Goal: Navigation & Orientation: Find specific page/section

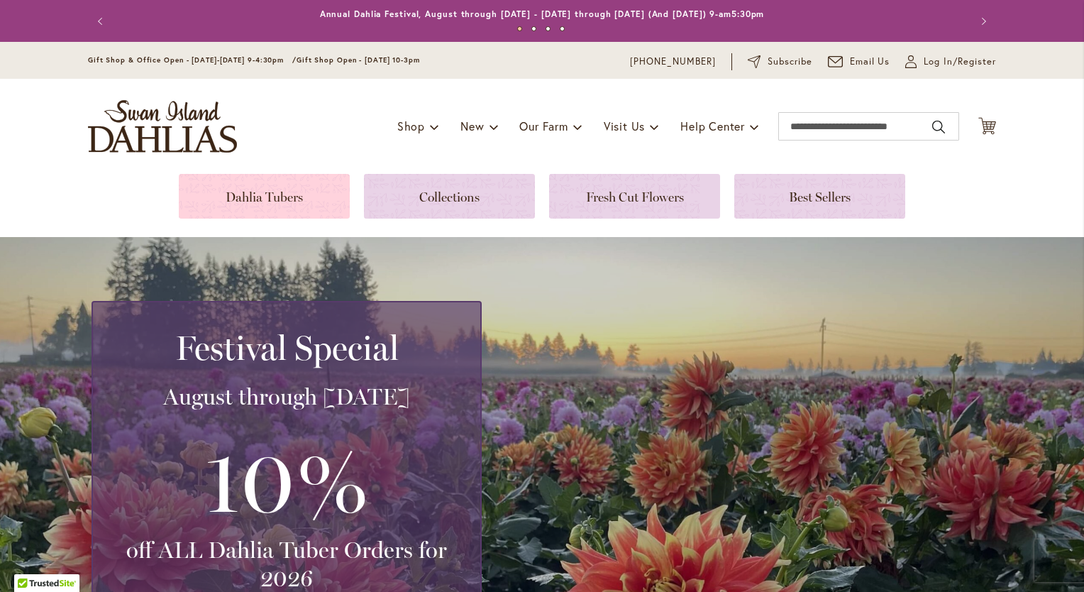
click at [244, 196] on link at bounding box center [264, 196] width 171 height 45
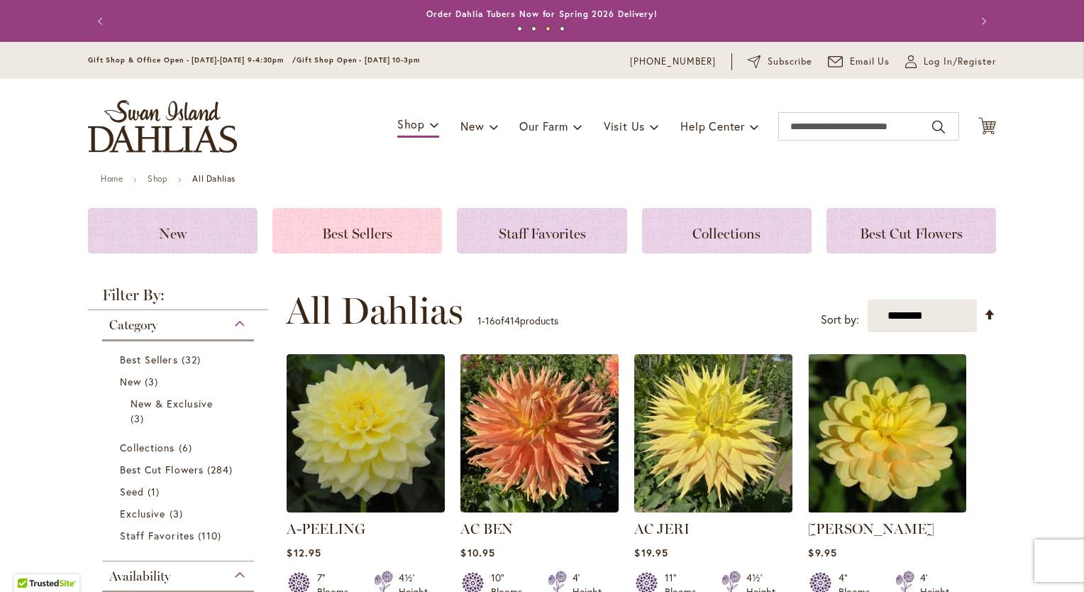
click at [335, 238] on span "Best Sellers" at bounding box center [357, 233] width 70 height 17
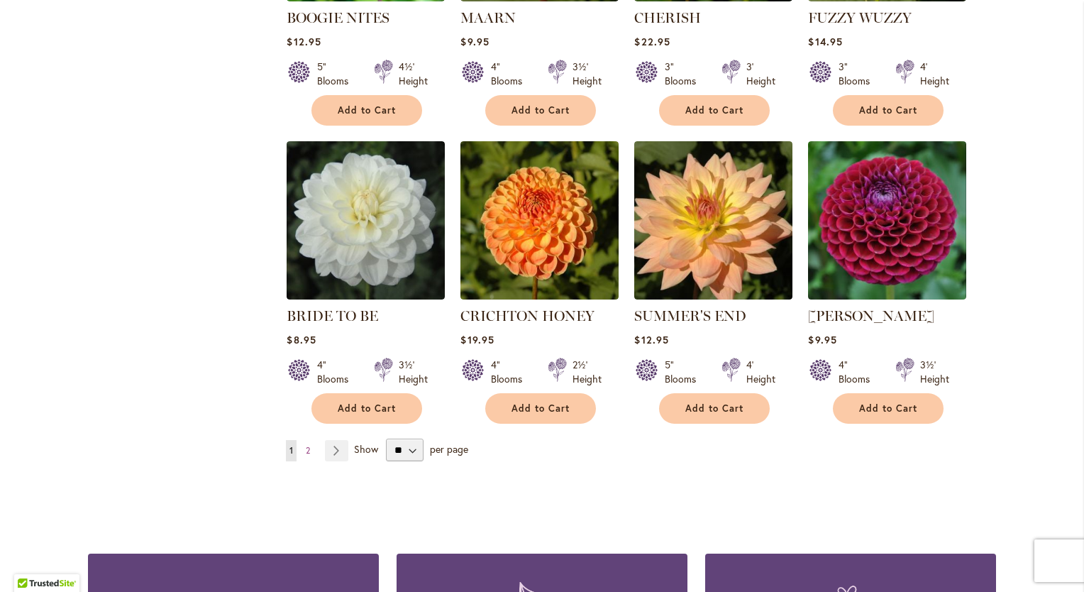
scroll to position [1064, 0]
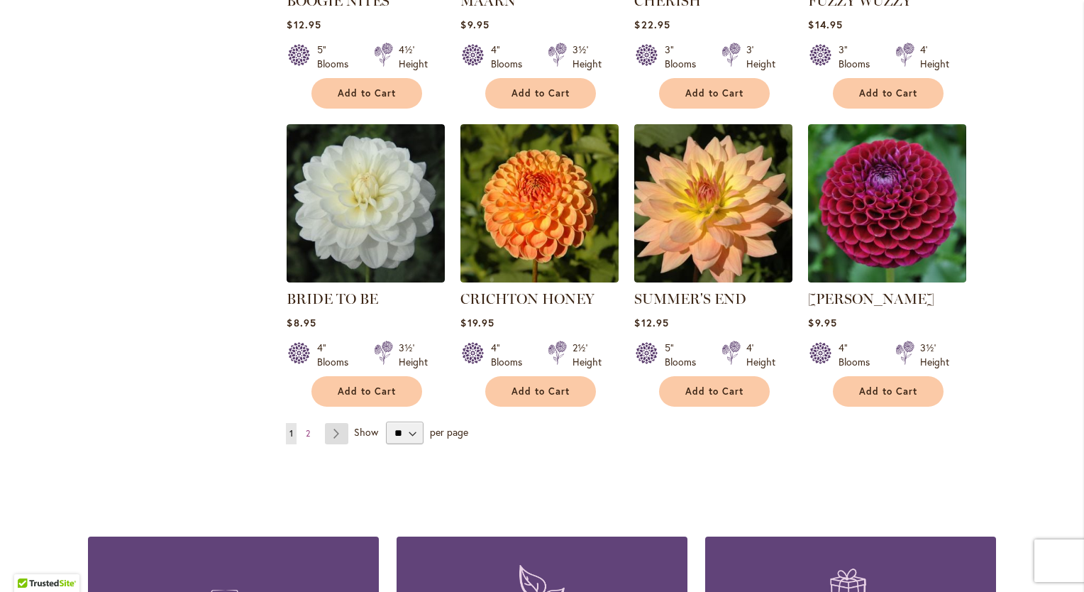
click at [334, 431] on link "Page Next" at bounding box center [336, 433] width 23 height 21
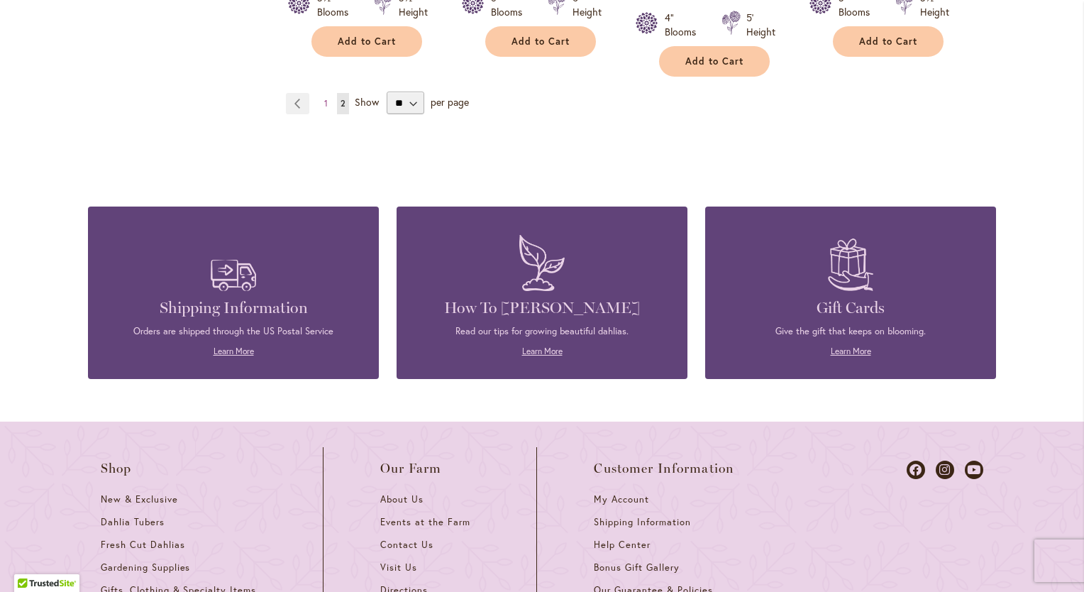
scroll to position [1419, 0]
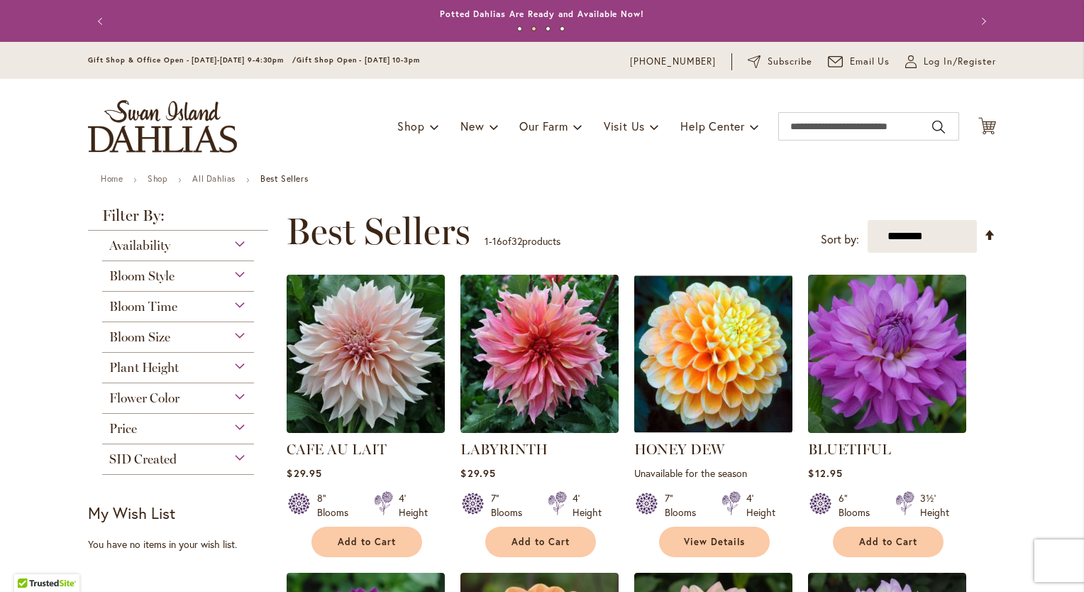
click at [154, 339] on span "Bloom Size" at bounding box center [139, 337] width 61 height 16
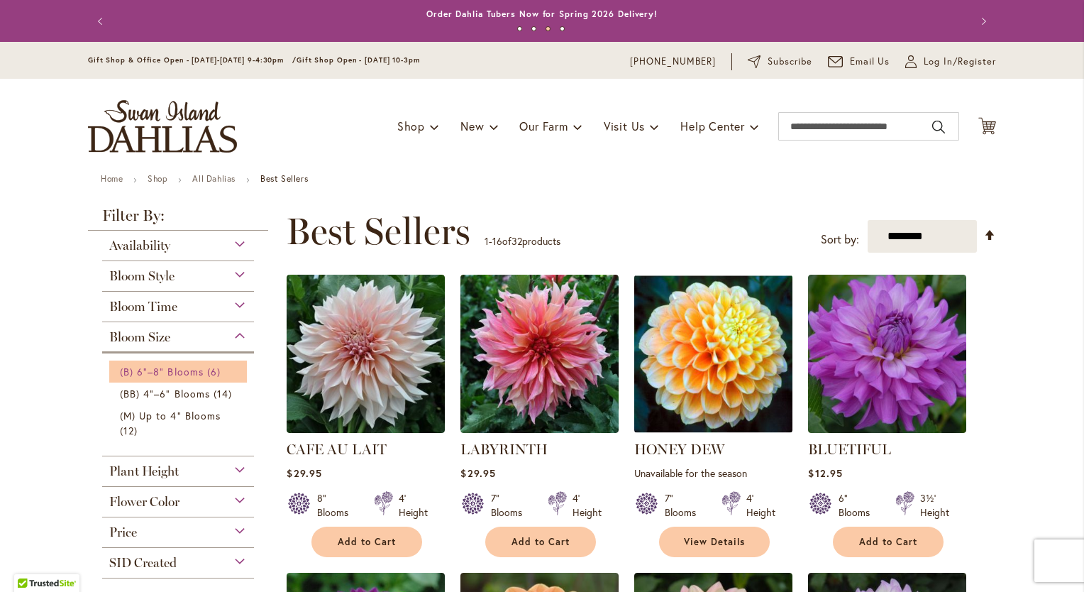
click at [187, 370] on span "(B) 6"–8" Blooms" at bounding box center [162, 371] width 84 height 13
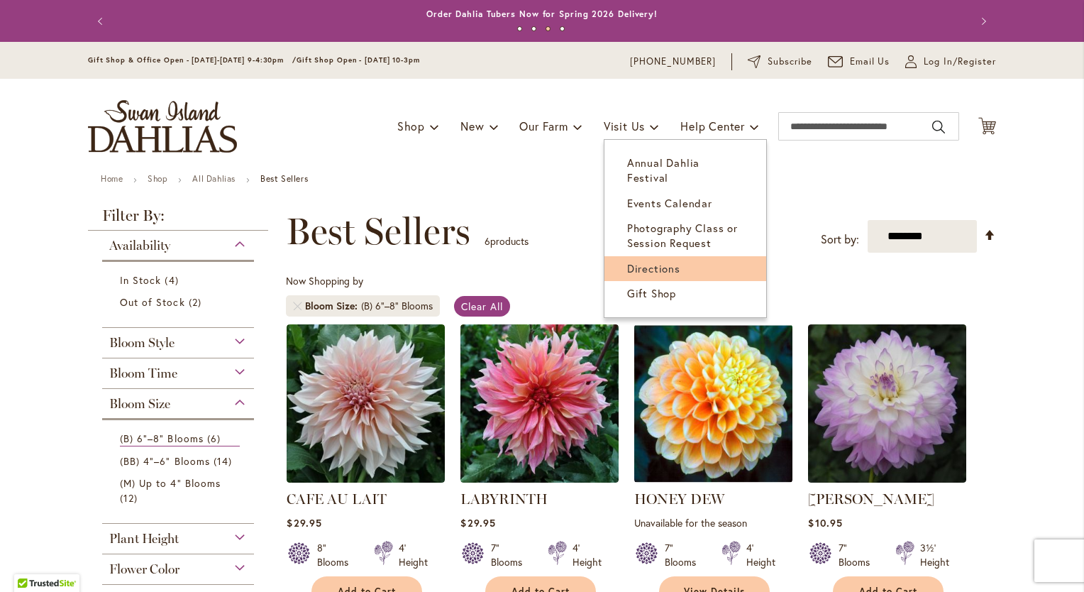
click at [643, 261] on span "Directions" at bounding box center [653, 268] width 53 height 14
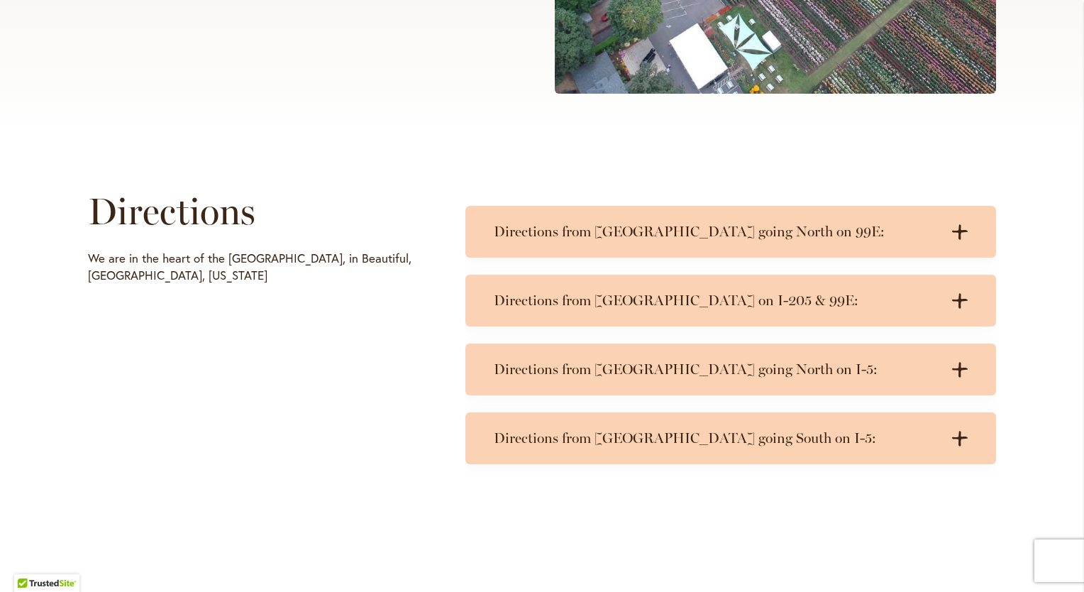
scroll to position [567, 0]
